Goal: Task Accomplishment & Management: Use online tool/utility

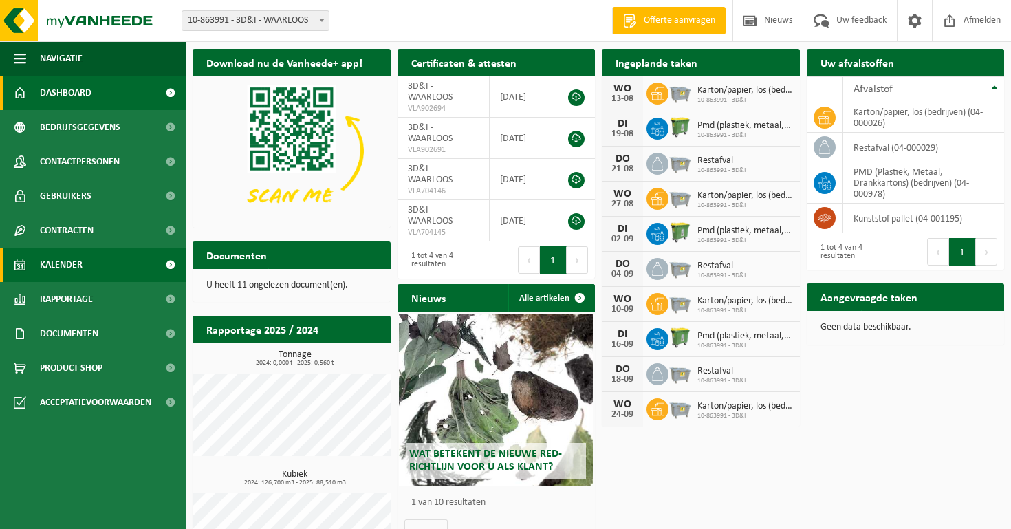
click at [76, 266] on span "Kalender" at bounding box center [61, 265] width 43 height 34
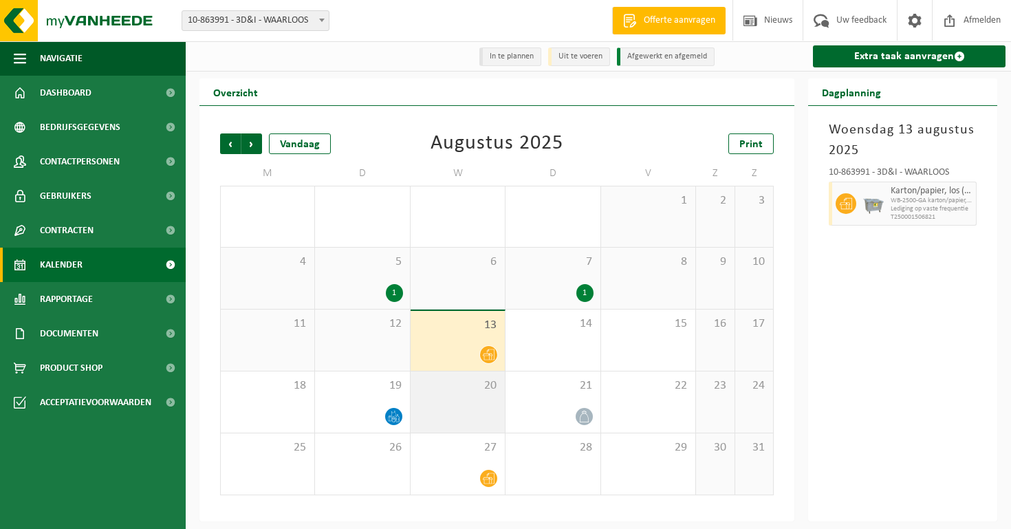
click at [461, 402] on div "20" at bounding box center [458, 402] width 94 height 61
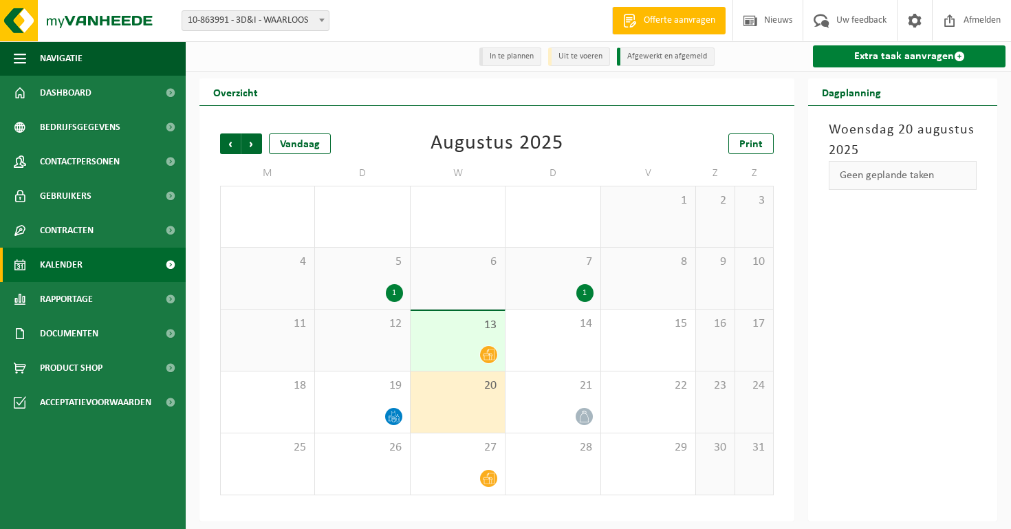
click at [901, 57] on link "Extra taak aanvragen" at bounding box center [909, 56] width 193 height 22
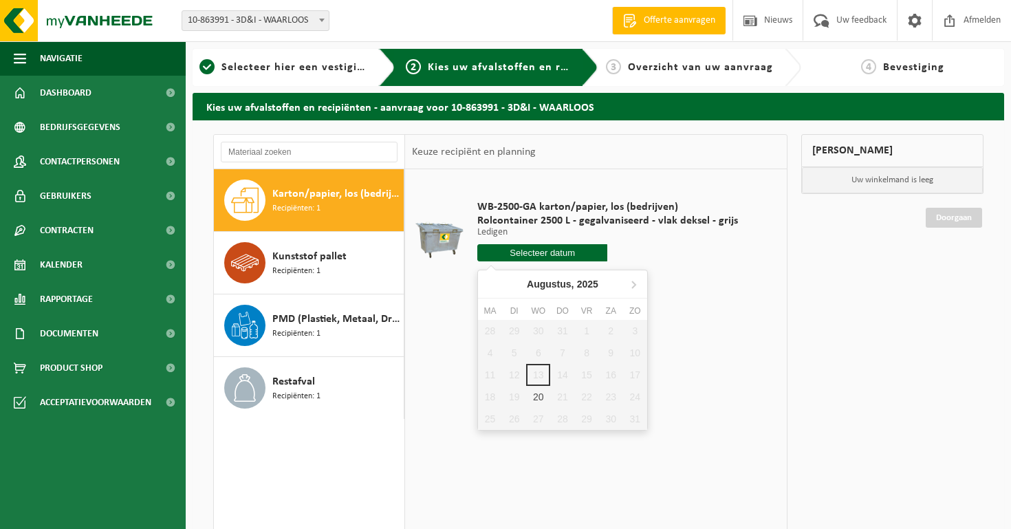
click at [543, 256] on input "text" at bounding box center [543, 252] width 131 height 17
click at [542, 396] on div "20" at bounding box center [538, 397] width 24 height 22
type input "Van 2025-08-20"
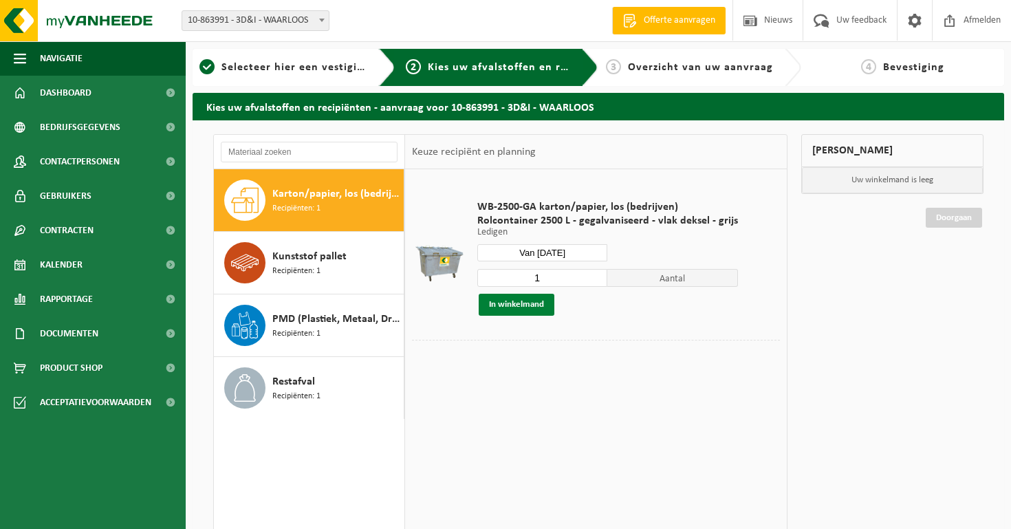
click at [521, 307] on button "In winkelmand" at bounding box center [517, 305] width 76 height 22
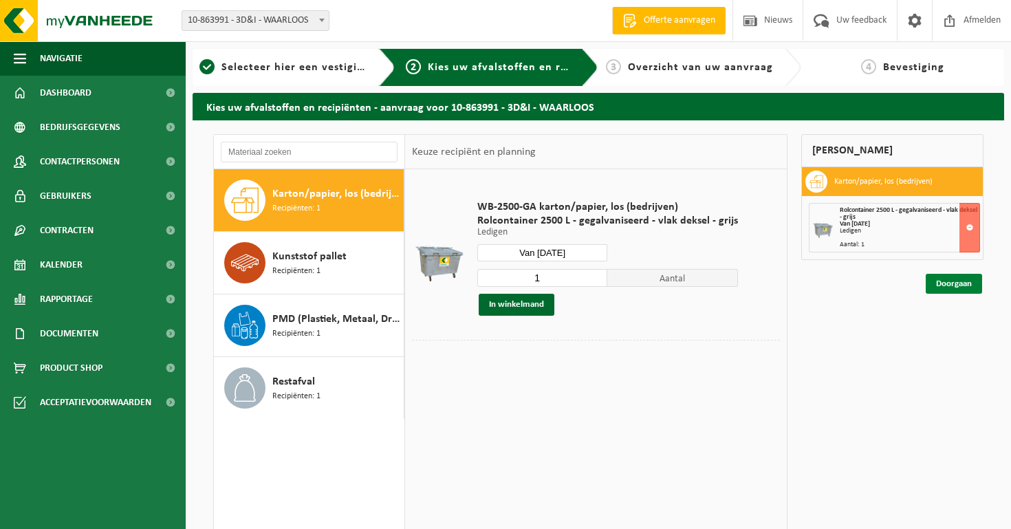
click at [954, 288] on link "Doorgaan" at bounding box center [954, 284] width 56 height 20
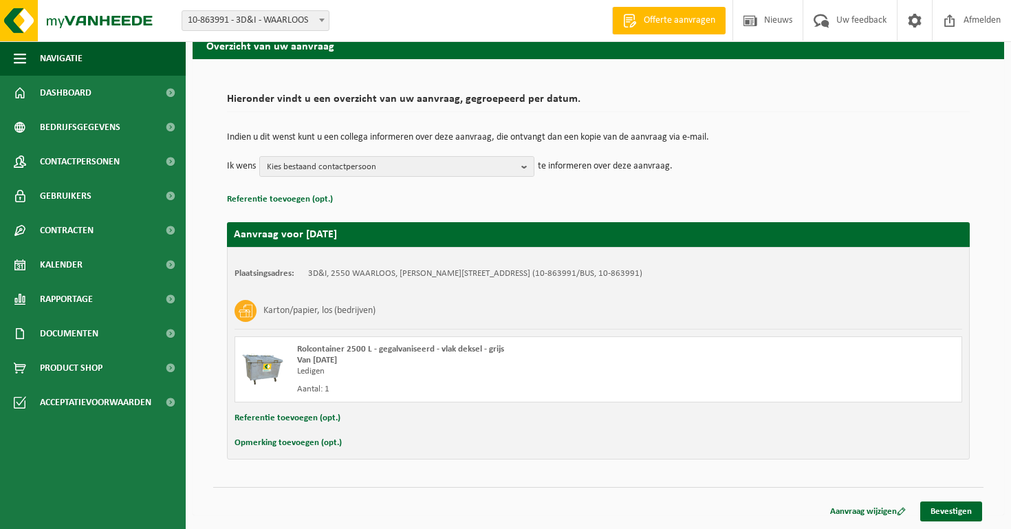
scroll to position [61, 0]
click at [971, 509] on link "Bevestigen" at bounding box center [952, 512] width 62 height 20
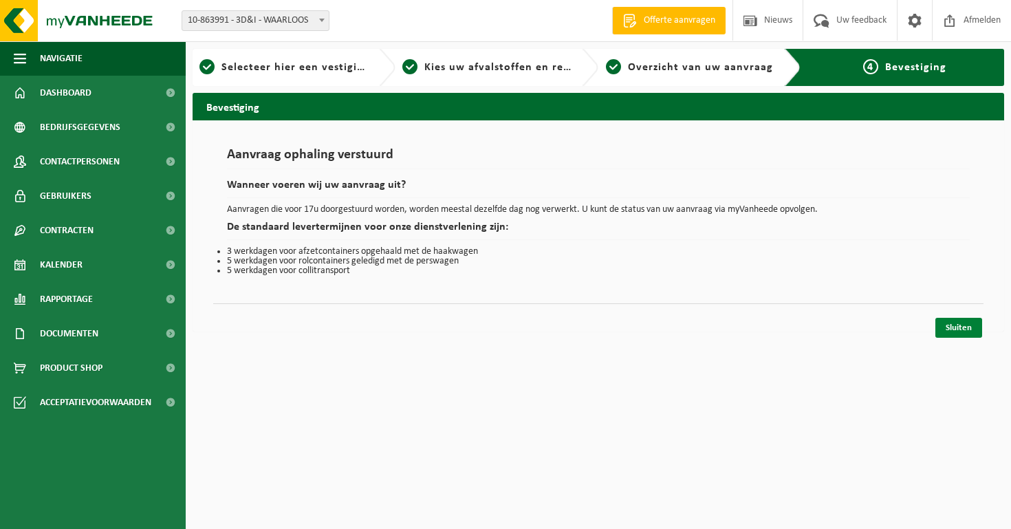
click at [961, 333] on link "Sluiten" at bounding box center [959, 328] width 47 height 20
